Goal: Transaction & Acquisition: Download file/media

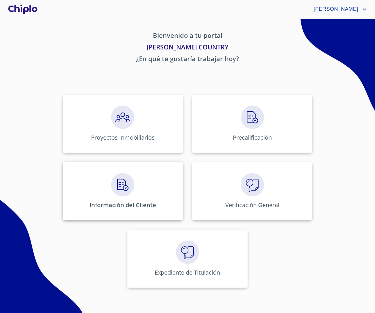
click at [167, 199] on div "Información del Cliente" at bounding box center [123, 191] width 120 height 58
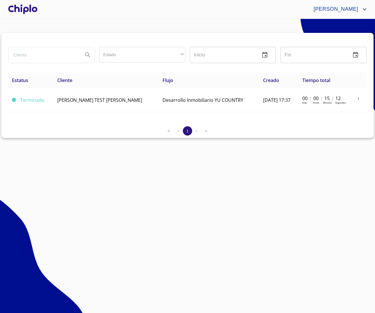
click at [28, 13] on div at bounding box center [23, 9] width 32 height 19
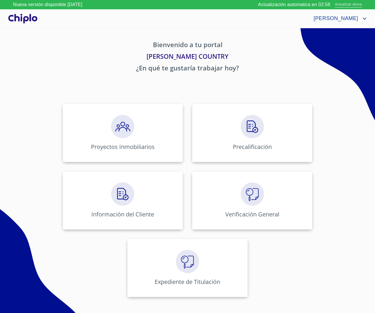
click at [340, 6] on span "Actualizar ahora" at bounding box center [348, 5] width 27 height 6
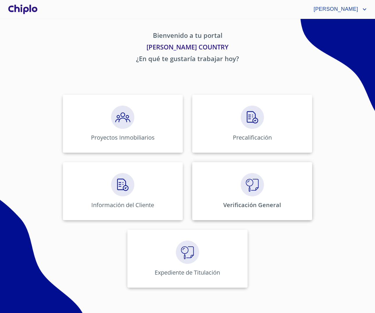
click at [233, 205] on p "Verificación General" at bounding box center [252, 205] width 58 height 8
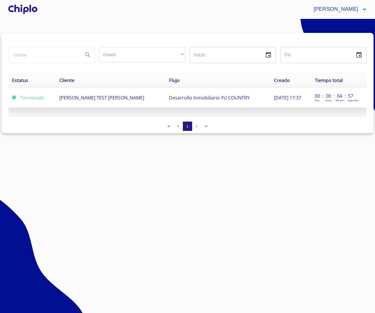
click at [117, 101] on td "[PERSON_NAME] TEST [PERSON_NAME]" at bounding box center [111, 97] width 110 height 19
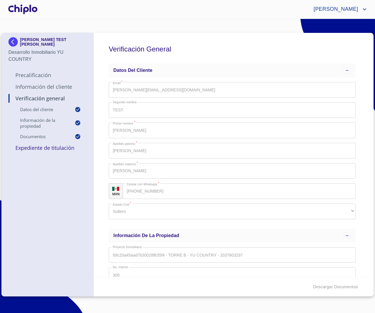
click at [264, 292] on div "Descargar Documentos" at bounding box center [232, 287] width 277 height 20
click at [325, 288] on span "Descargar Documentos" at bounding box center [335, 286] width 45 height 7
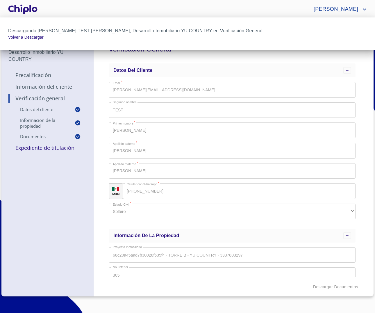
click at [69, 201] on div at bounding box center [187, 156] width 375 height 313
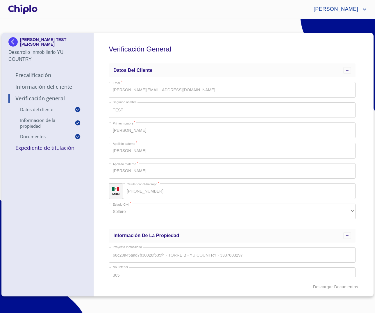
click at [29, 17] on div at bounding box center [23, 9] width 32 height 19
